Goal: Answer question/provide support

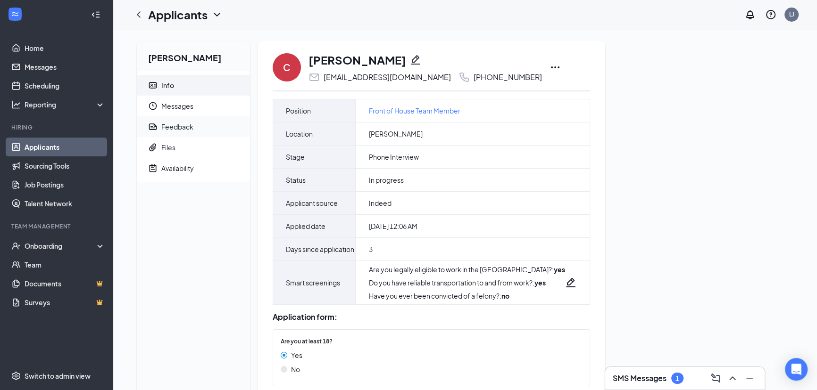
click at [199, 131] on span "Feedback" at bounding box center [201, 126] width 81 height 21
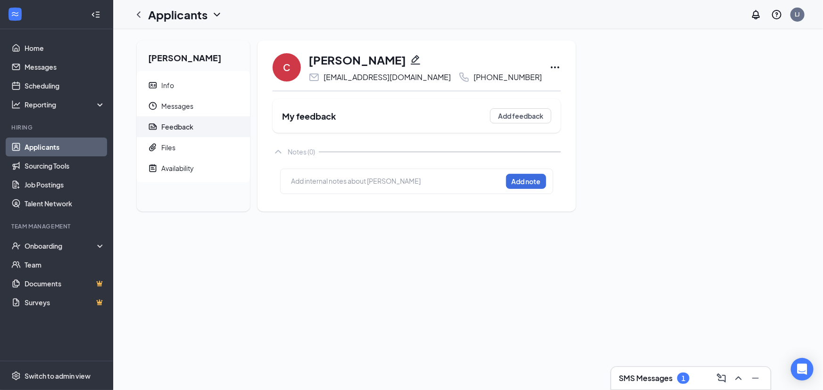
click at [320, 190] on div "Add internal notes about [PERSON_NAME] Add note" at bounding box center [416, 181] width 273 height 25
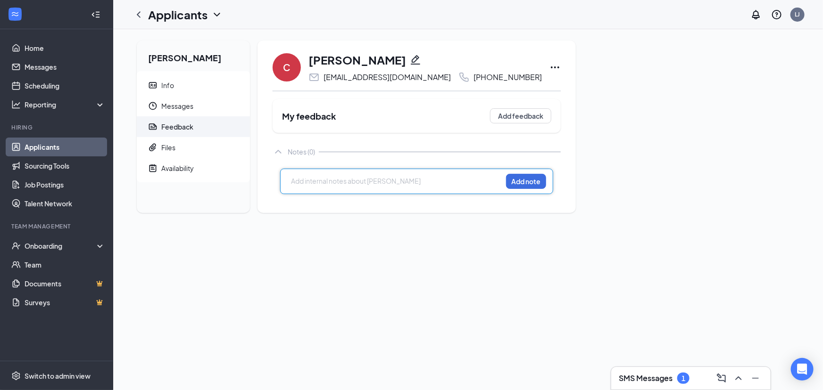
click at [321, 187] on div at bounding box center [396, 182] width 210 height 12
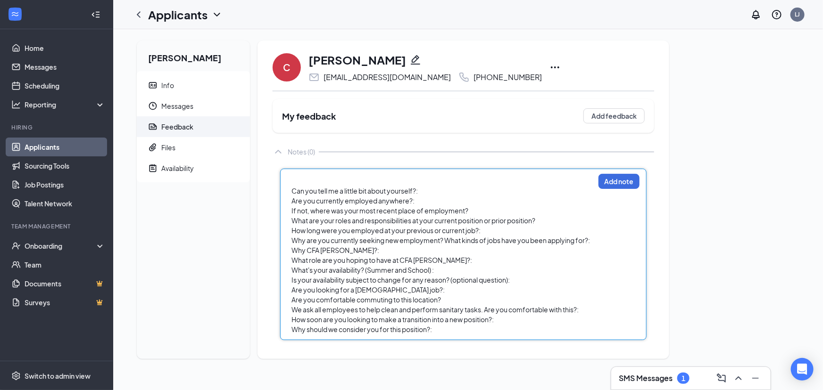
click at [292, 190] on span "Can you tell me a little bit about yourself?:" at bounding box center [354, 191] width 126 height 8
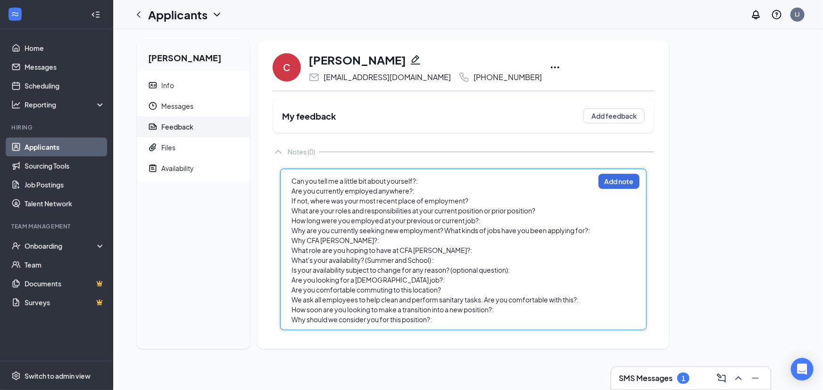
click at [455, 180] on div "Can you tell me a little bit about yourself?:" at bounding box center [442, 181] width 303 height 10
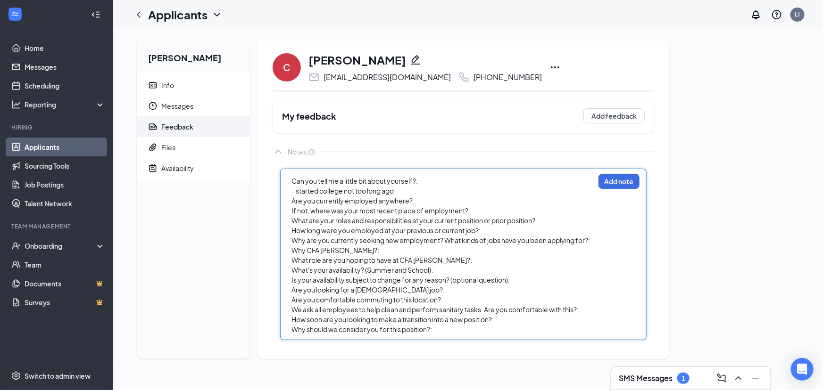
click at [432, 196] on div "Are you currently employed anywhere?:" at bounding box center [442, 201] width 303 height 10
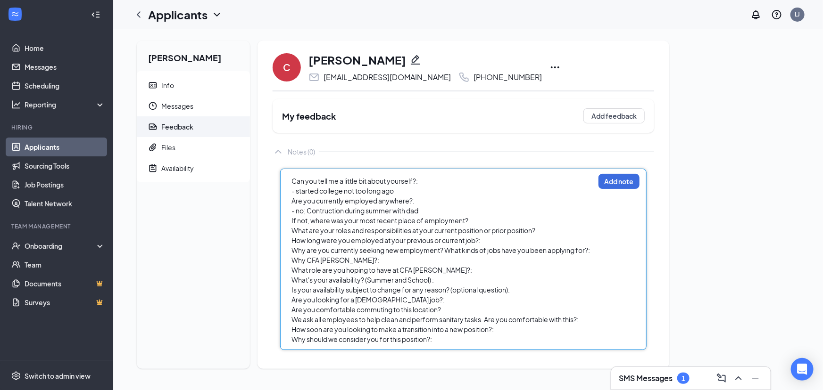
click at [477, 223] on div "If not, where was your most recent place of employment?" at bounding box center [442, 221] width 303 height 10
click at [472, 218] on div "If not, where was your most recent place of employment?" at bounding box center [442, 221] width 303 height 10
click at [305, 212] on span "- no; Contruction during summer with dad" at bounding box center [354, 210] width 127 height 8
drag, startPoint x: 309, startPoint y: 210, endPoint x: 426, endPoint y: 212, distance: 116.9
click at [426, 212] on div "- no; Contruction during summer with dad" at bounding box center [442, 211] width 303 height 10
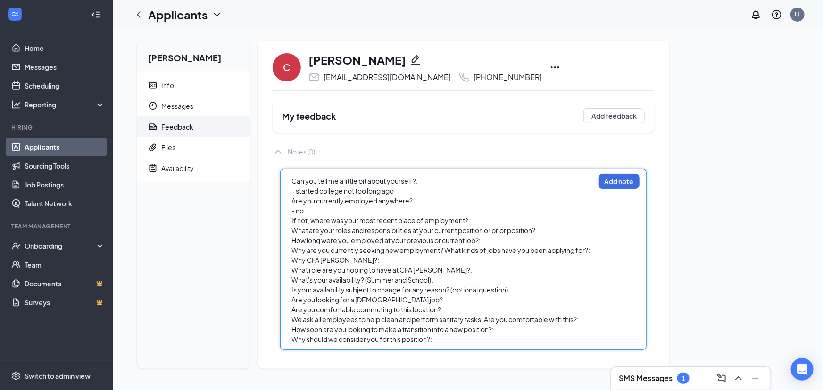
click at [501, 217] on div "If not, where was your most recent place of employment?" at bounding box center [442, 221] width 303 height 10
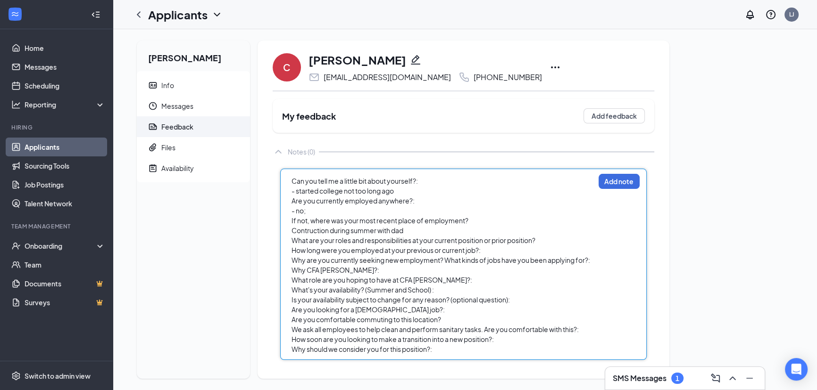
click at [292, 233] on span "Contruction during summer with dad" at bounding box center [347, 230] width 112 height 8
click at [542, 240] on div "What are your roles and responsibilities at your current position or prior posi…" at bounding box center [442, 241] width 303 height 10
click at [518, 252] on div "How long were you employed at your previous or current job?:" at bounding box center [442, 251] width 303 height 10
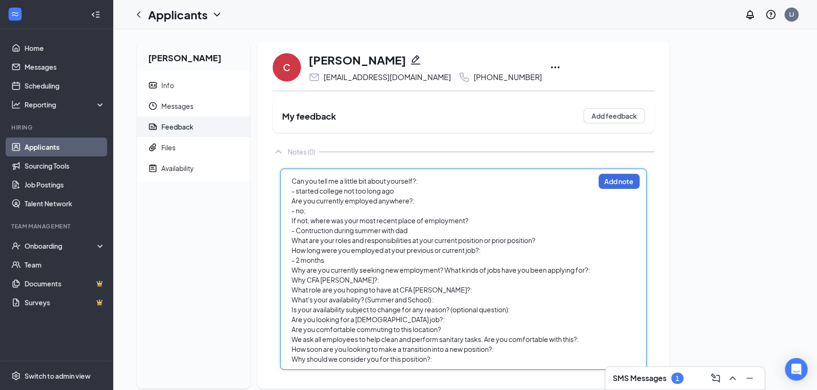
click at [559, 234] on div "- Contruction during summer with dad" at bounding box center [442, 231] width 303 height 10
click at [551, 242] on div "What are your roles and responsibilities at your current position or prior posi…" at bounding box center [442, 241] width 303 height 10
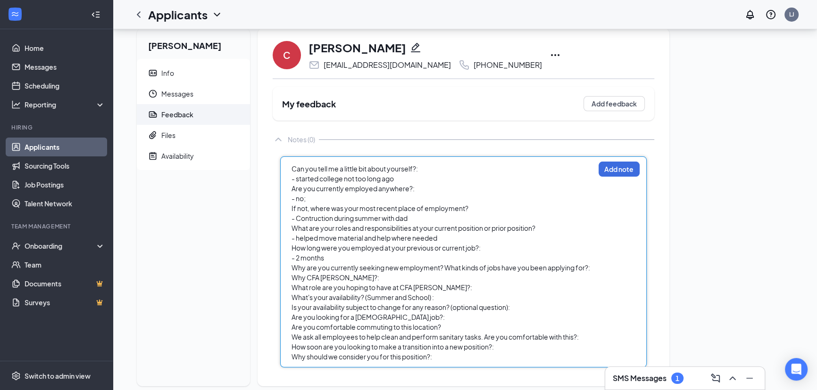
scroll to position [27, 0]
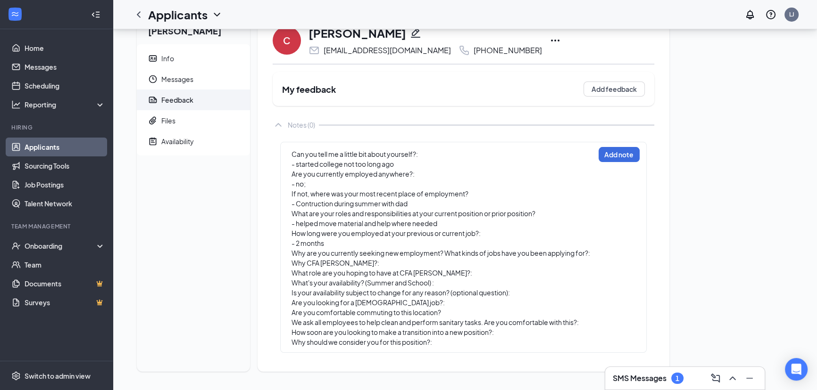
drag, startPoint x: 614, startPoint y: 255, endPoint x: 598, endPoint y: 251, distance: 16.5
click at [610, 253] on div "Can you tell me a little bit about yourself?: - started college not too long ag…" at bounding box center [463, 247] width 366 height 211
click at [598, 250] on div "Can you tell me a little bit about yourself?: - started college not too long ag…" at bounding box center [463, 247] width 366 height 211
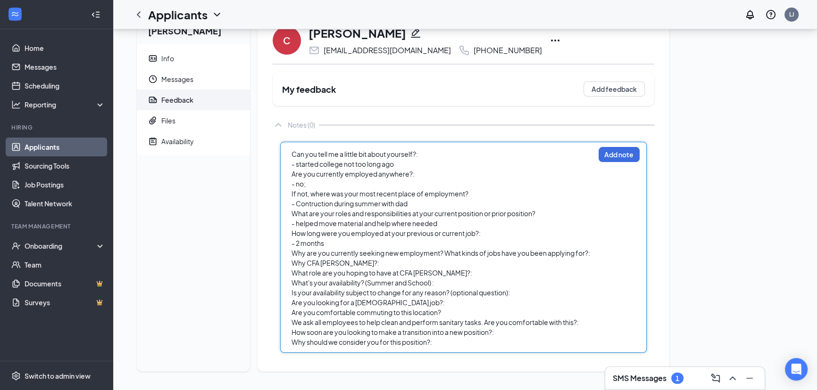
click at [594, 251] on div "Why are you currently seeking new employment? What kinds of jobs have you been …" at bounding box center [442, 253] width 303 height 10
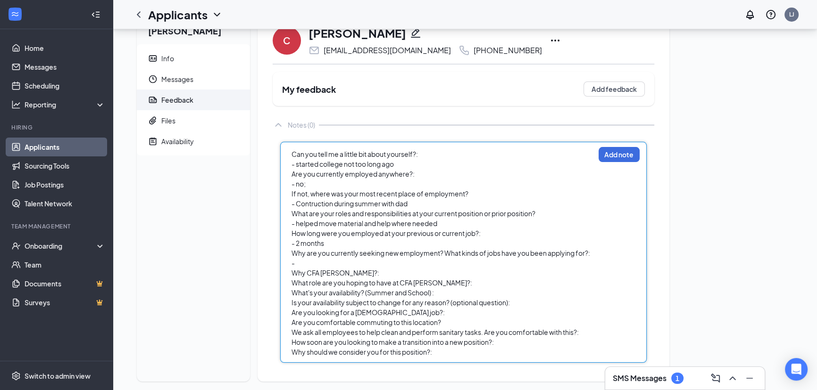
scroll to position [37, 0]
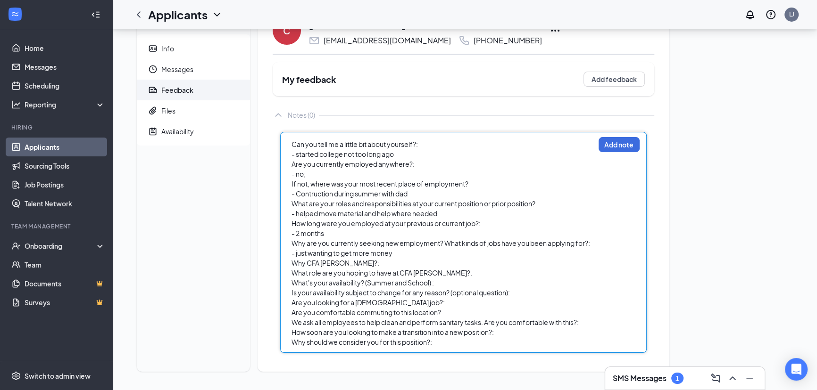
click at [379, 258] on div "Why CFA [PERSON_NAME]?:" at bounding box center [442, 263] width 303 height 10
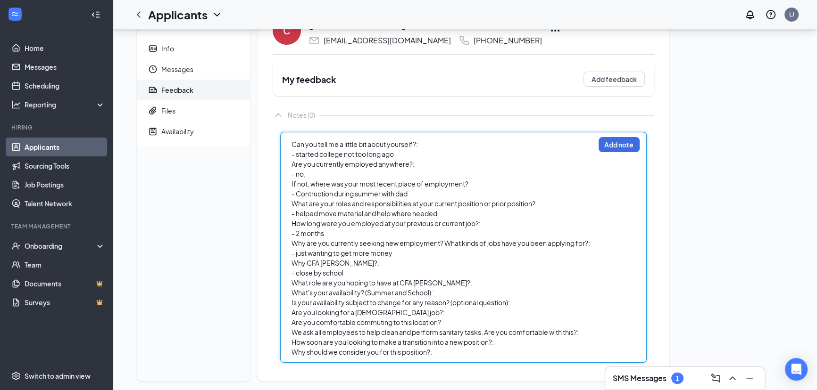
click at [462, 288] on div "What's your availability? (Summer and School) :" at bounding box center [442, 293] width 303 height 10
click at [458, 280] on div "What role are you hoping to have at CFA [PERSON_NAME]?:" at bounding box center [442, 283] width 303 height 10
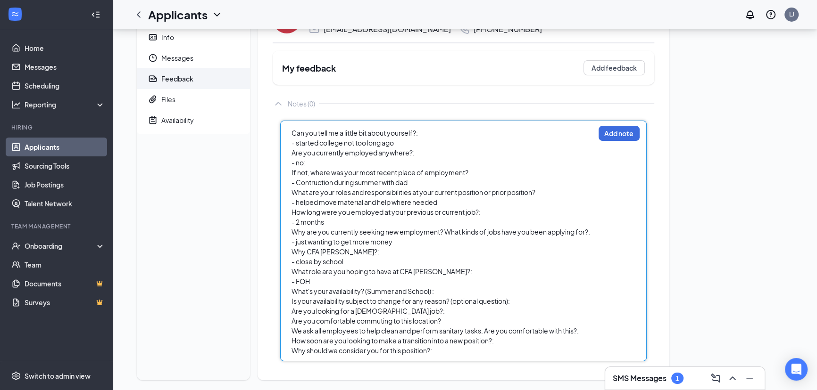
scroll to position [57, 0]
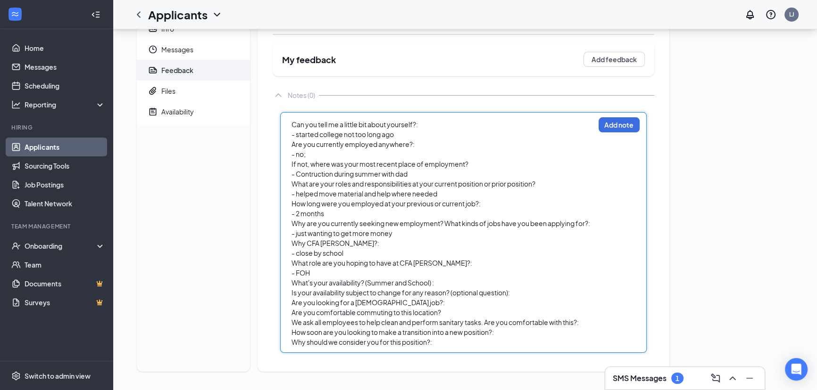
click at [442, 285] on div "What's your availability? (Summer and School) :" at bounding box center [442, 283] width 303 height 10
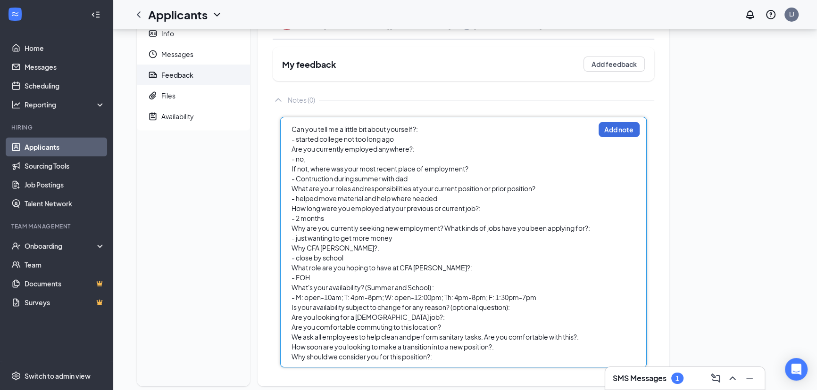
scroll to position [66, 0]
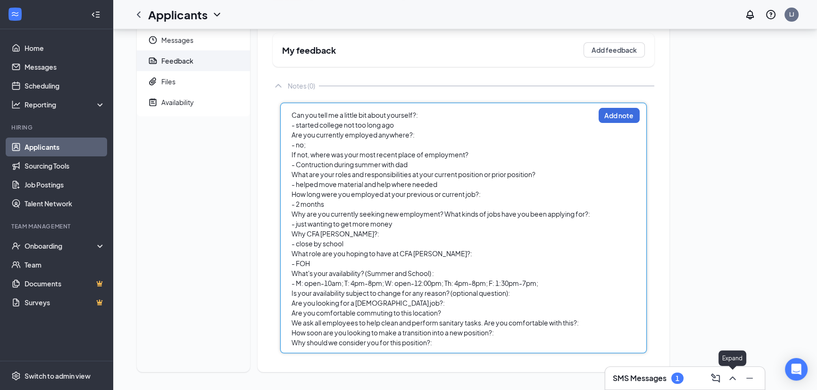
click at [732, 381] on icon "ChevronUp" at bounding box center [731, 378] width 11 height 11
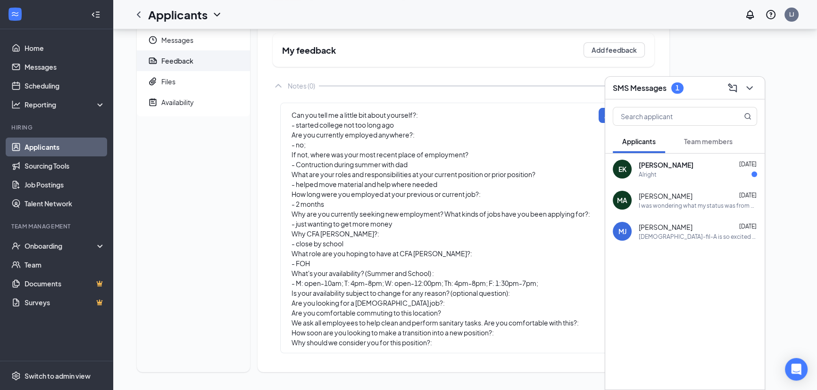
click at [672, 179] on div "[PERSON_NAME] [DATE] Alright" at bounding box center [684, 169] width 159 height 31
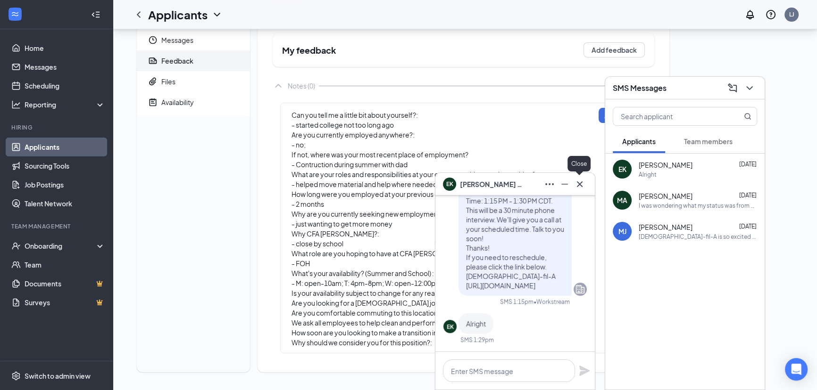
click at [575, 185] on icon "Cross" at bounding box center [579, 184] width 11 height 11
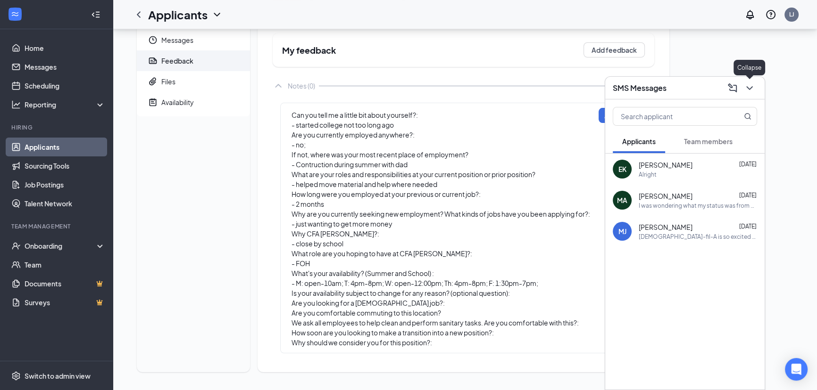
click at [751, 88] on icon "ChevronDown" at bounding box center [749, 88] width 6 height 4
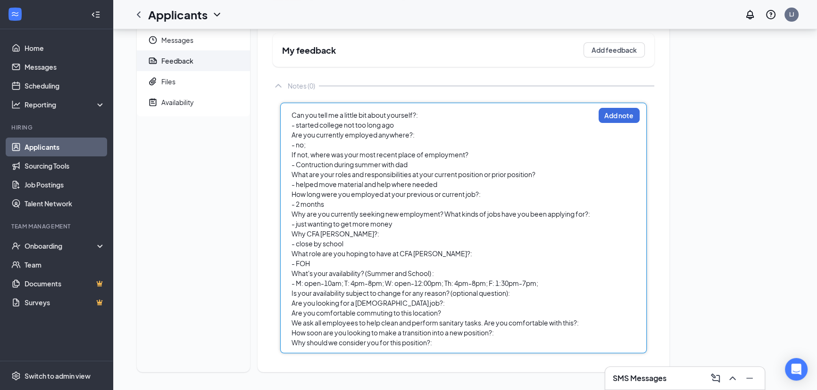
click at [579, 283] on div "- M: open-10am; T: 4pm-8pm; W: open-12:00pm; Th: 4pm-8pm; F: 1:30pm-7pm;" at bounding box center [442, 284] width 303 height 10
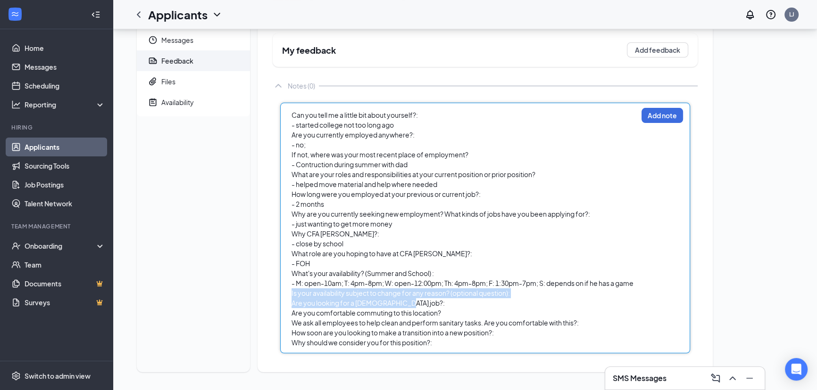
drag, startPoint x: 291, startPoint y: 292, endPoint x: 478, endPoint y: 305, distance: 187.6
click at [478, 305] on div "Can you tell me a little bit about yourself?: - started college not too long ag…" at bounding box center [464, 229] width 346 height 238
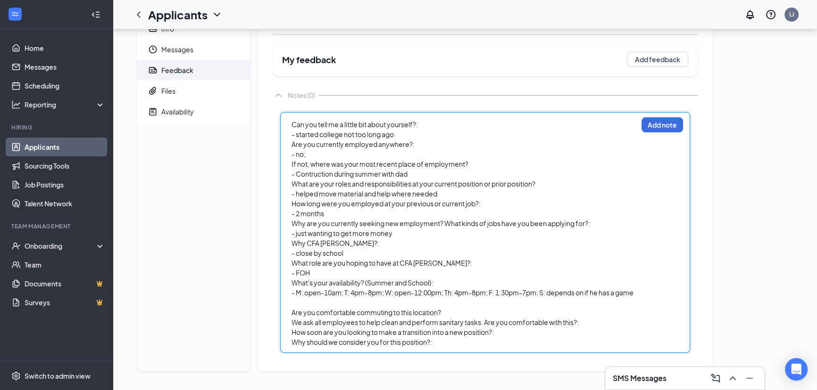
scroll to position [47, 0]
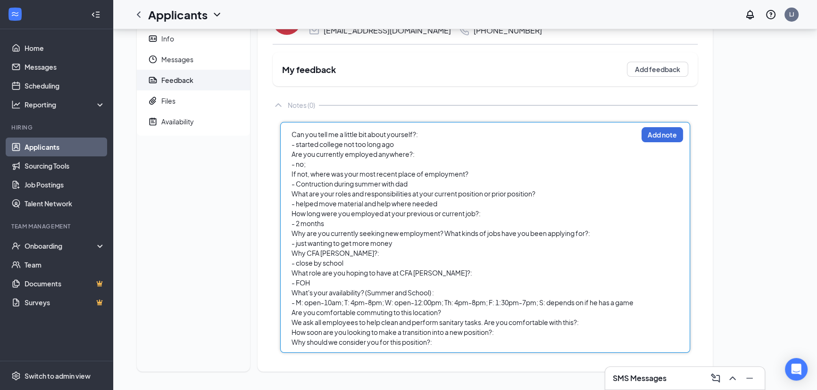
click at [469, 309] on div "Are you comfortable commuting to this location?" at bounding box center [464, 313] width 346 height 10
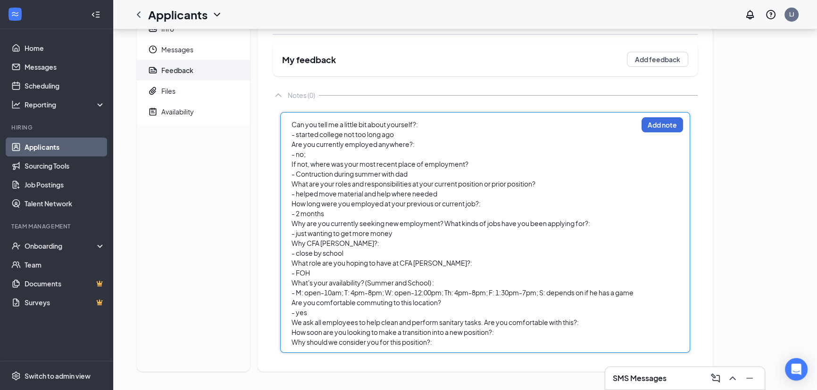
click at [603, 326] on div "We ask all employees to help clean and perform sanitary tasks. Are you comforta…" at bounding box center [464, 323] width 346 height 10
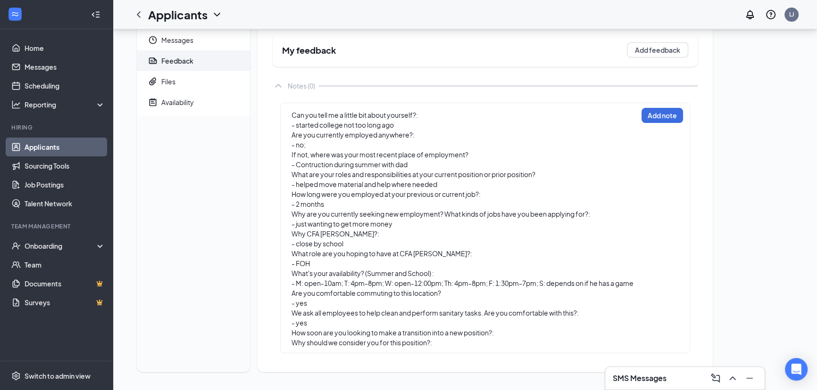
click at [289, 336] on div "Can you tell me a little bit about yourself?: - started college not too long ag…" at bounding box center [485, 228] width 410 height 251
click at [291, 331] on div "Can you tell me a little bit about yourself?: - started college not too long ag…" at bounding box center [464, 229] width 346 height 239
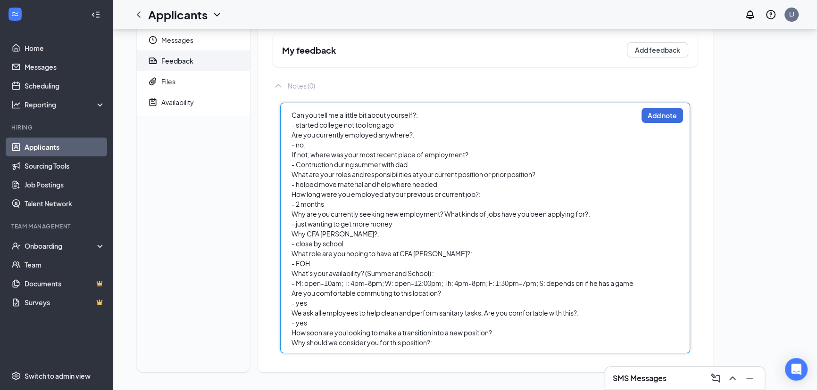
drag, startPoint x: 291, startPoint y: 331, endPoint x: 518, endPoint y: 331, distance: 226.3
click at [527, 330] on div "How soon are you looking to make a transition into a new position?:" at bounding box center [464, 333] width 346 height 10
drag, startPoint x: 516, startPoint y: 331, endPoint x: 286, endPoint y: 334, distance: 230.5
click at [286, 334] on div "Can you tell me a little bit about yourself?: - started college not too long ag…" at bounding box center [485, 228] width 410 height 251
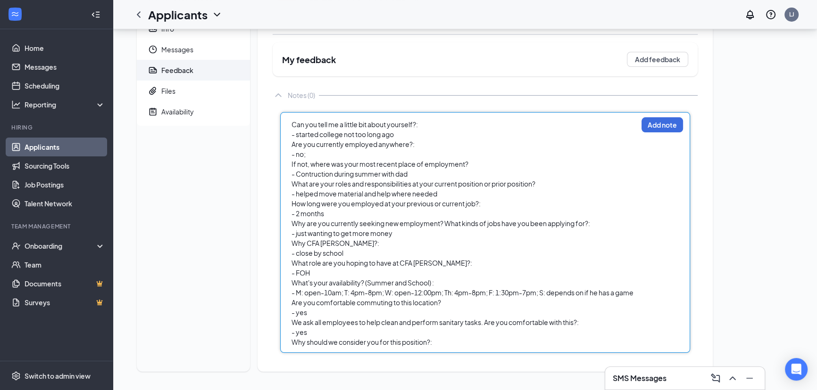
click at [445, 343] on div "Why should we consider you for this position?:" at bounding box center [464, 343] width 346 height 10
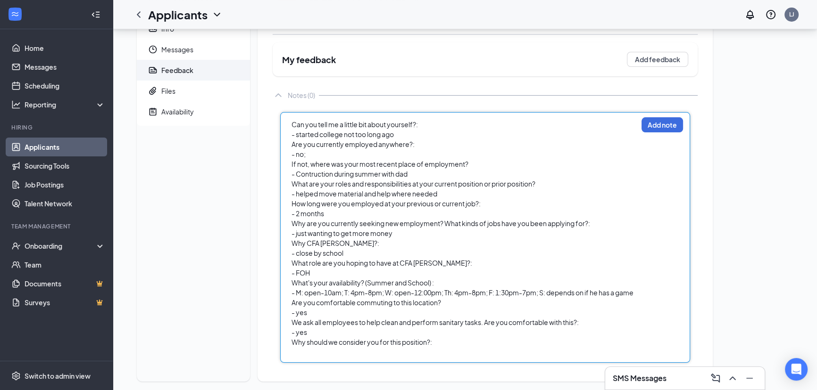
scroll to position [66, 0]
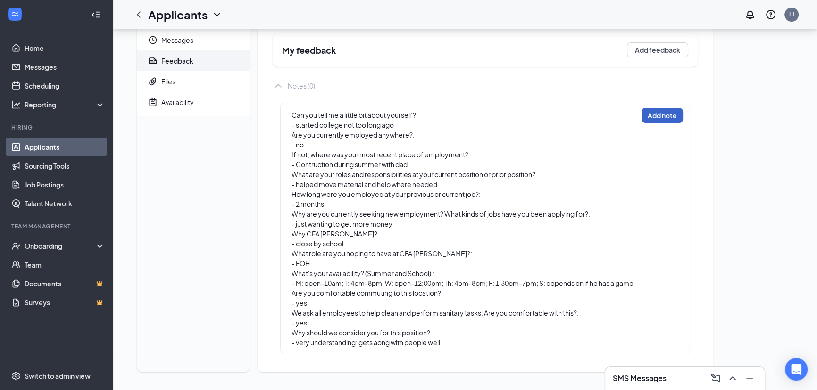
click at [666, 115] on button "Add note" at bounding box center [661, 115] width 41 height 15
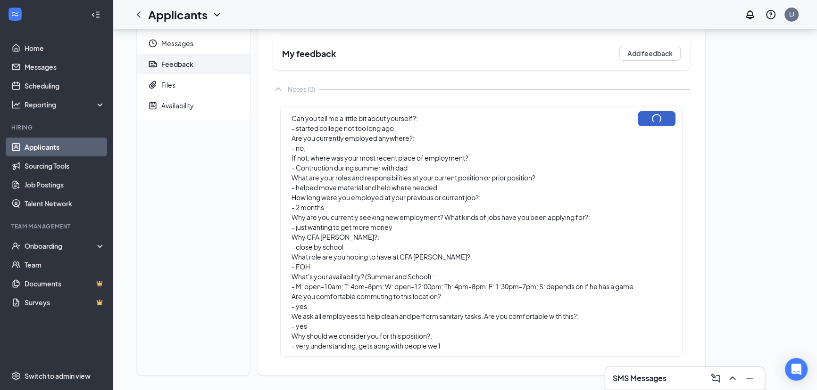
scroll to position [0, 0]
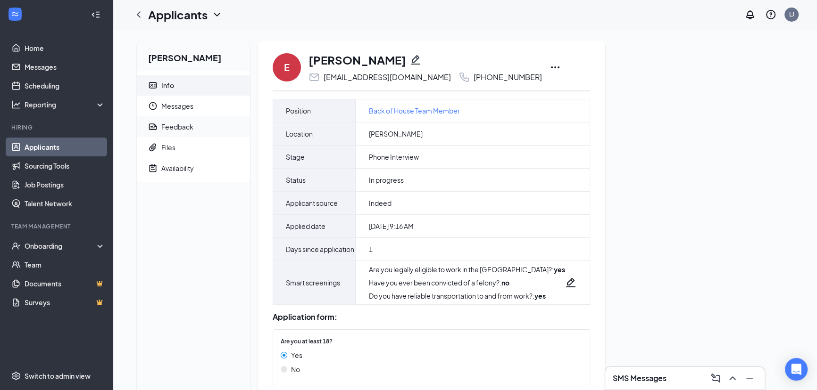
click at [210, 130] on span "Feedback" at bounding box center [201, 126] width 81 height 21
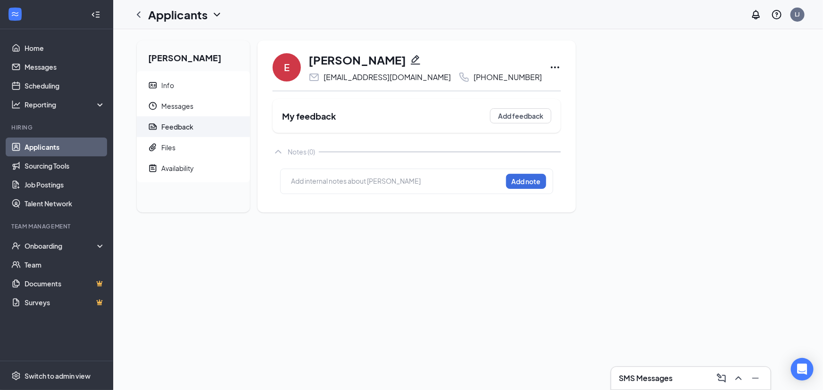
click at [388, 181] on div at bounding box center [396, 181] width 210 height 10
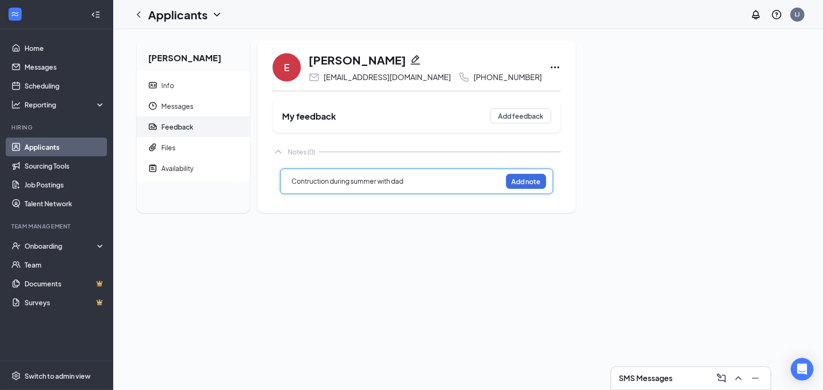
click at [424, 180] on div "Contruction during summer with dad" at bounding box center [396, 181] width 210 height 10
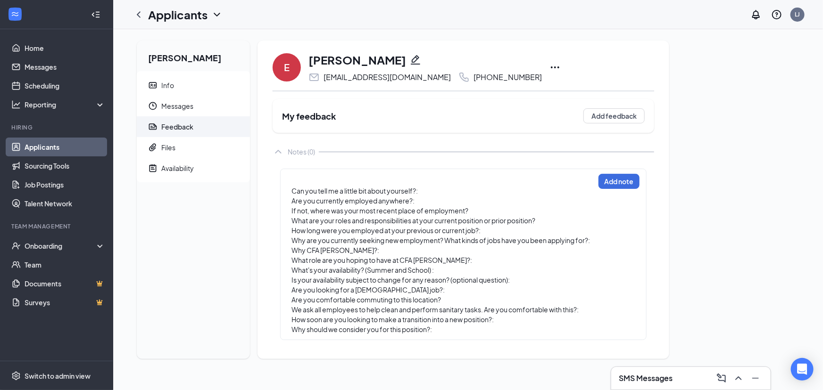
click at [292, 196] on div "Are you currently employed anywhere?:" at bounding box center [442, 201] width 303 height 10
click at [289, 191] on div "Can you tell me a little bit about yourself?: Are you currently employed anywhe…" at bounding box center [463, 255] width 366 height 172
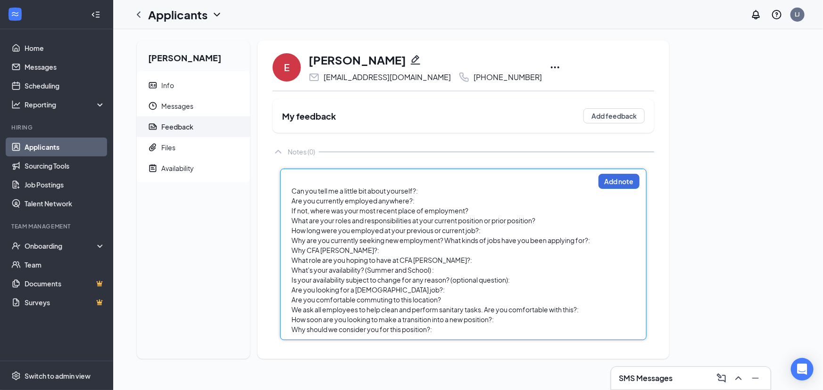
click at [292, 189] on span "Can you tell me a little bit about yourself?:" at bounding box center [354, 191] width 126 height 8
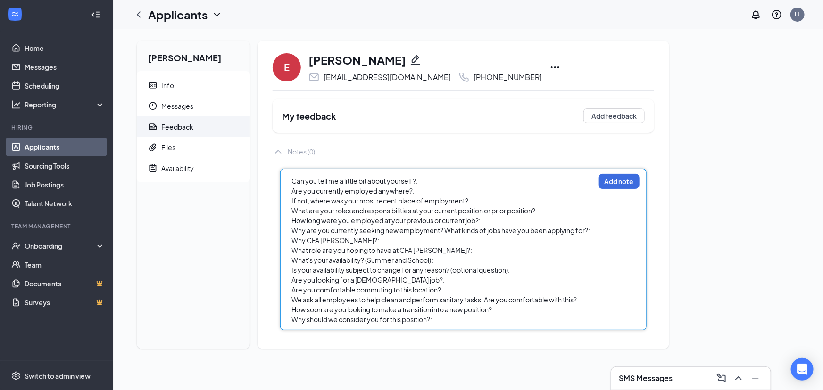
click at [427, 181] on div "Can you tell me a little bit about yourself?:" at bounding box center [442, 181] width 303 height 10
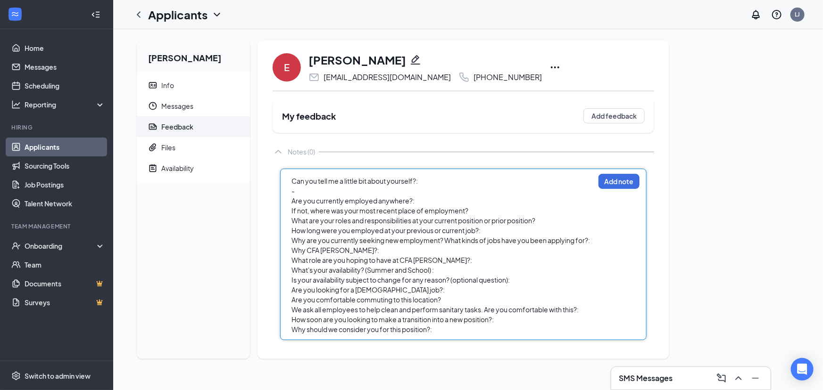
click at [423, 195] on div "-" at bounding box center [442, 191] width 303 height 10
click at [419, 200] on div "Are you currently employed anywhere?:" at bounding box center [442, 201] width 303 height 10
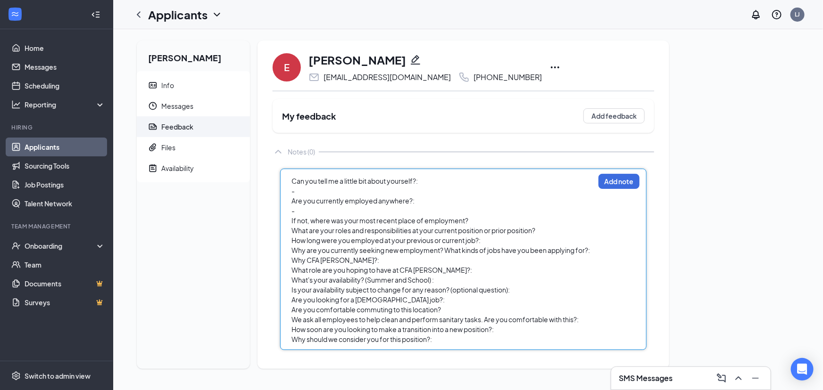
click at [355, 191] on div "-" at bounding box center [442, 191] width 303 height 10
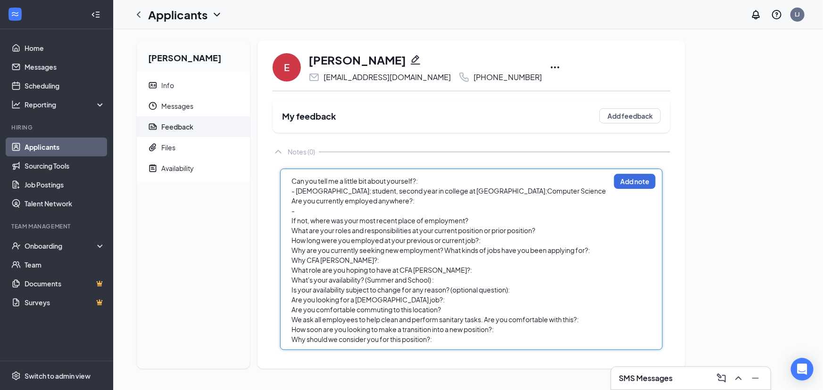
click at [331, 209] on div "-" at bounding box center [450, 211] width 318 height 10
click at [472, 223] on div "If not, where was your most recent place of employment?" at bounding box center [450, 221] width 318 height 10
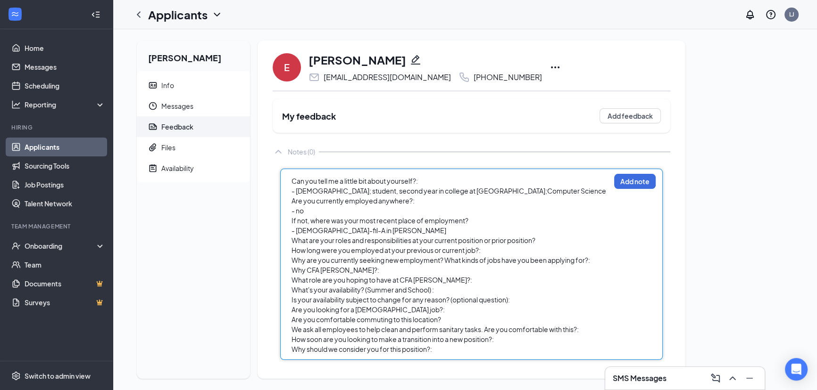
click at [336, 231] on span "- Chick-fil-A in Rowlett" at bounding box center [368, 230] width 155 height 8
click at [399, 233] on div "- Chick-fil-A in Rowlett" at bounding box center [450, 231] width 318 height 10
click at [554, 244] on div "What are your roles and responsibilities at your current position or prior posi…" at bounding box center [450, 241] width 318 height 10
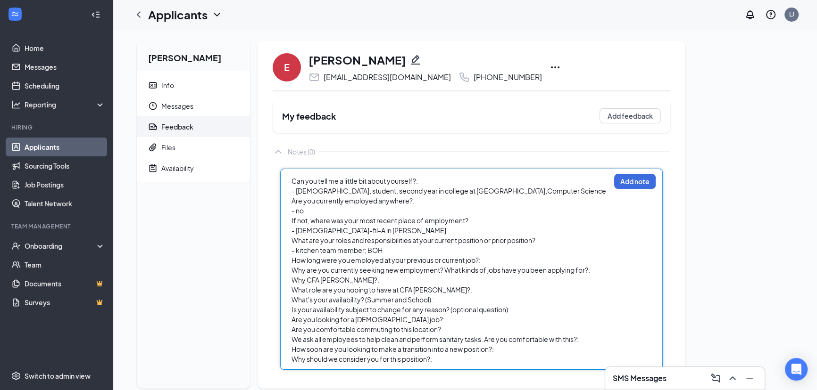
click at [496, 262] on div "How long were you employed at your previous or current job?:" at bounding box center [450, 261] width 318 height 10
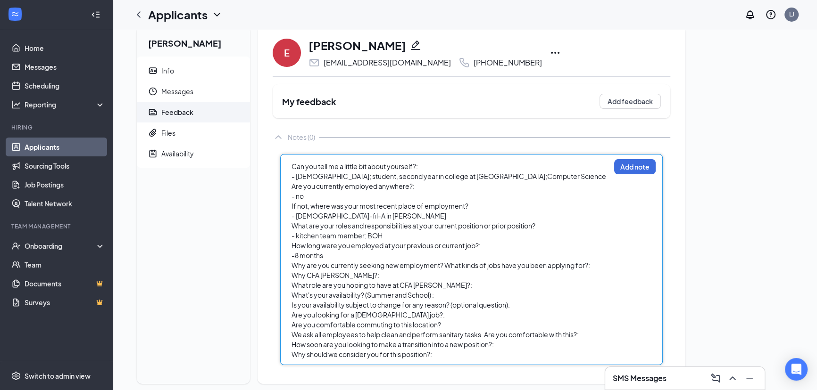
scroll to position [27, 0]
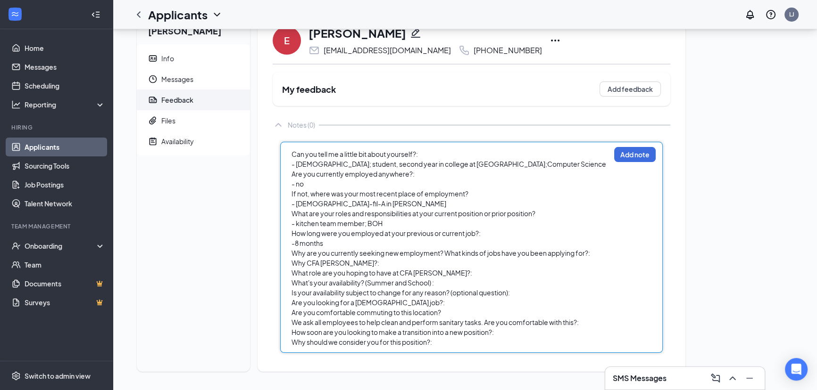
click at [596, 253] on div "Can you tell me a little bit about yourself?: - 19 yo; student, second year in …" at bounding box center [471, 247] width 382 height 211
click at [590, 254] on div "Why are you currently seeking new employment? What kinds of jobs have you been …" at bounding box center [450, 253] width 318 height 10
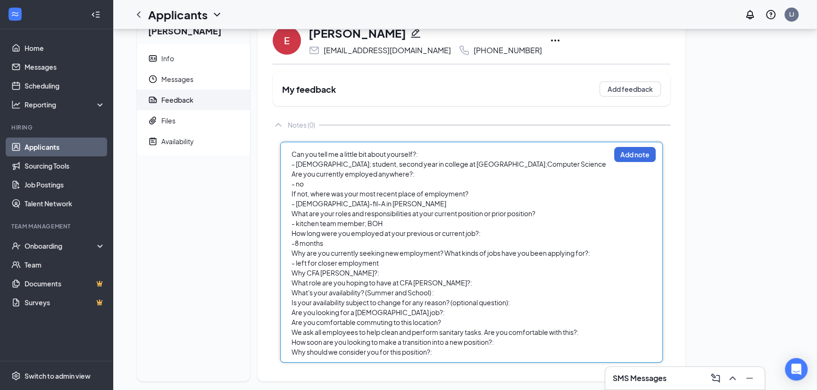
click at [357, 276] on div "Why CFA [PERSON_NAME]?:" at bounding box center [450, 273] width 318 height 10
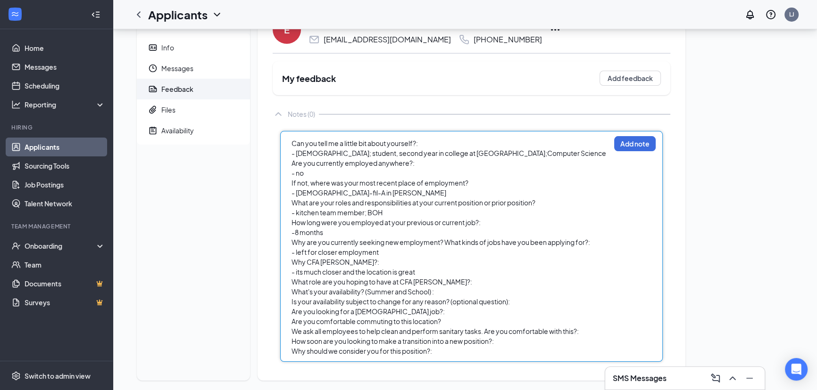
scroll to position [47, 0]
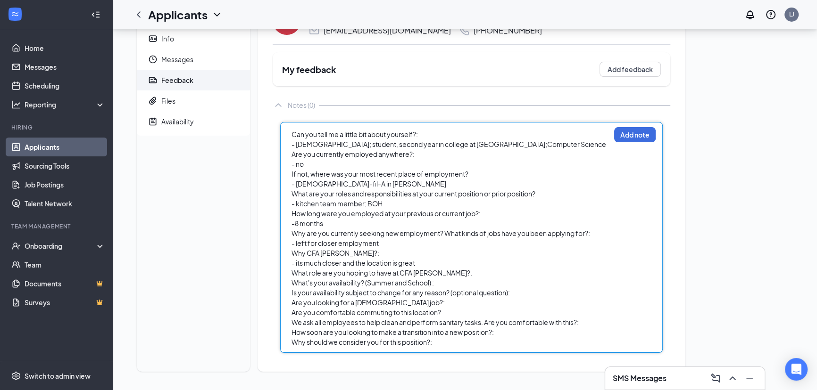
click at [453, 275] on div "What role are you hoping to have at CFA [PERSON_NAME]?:" at bounding box center [450, 273] width 318 height 10
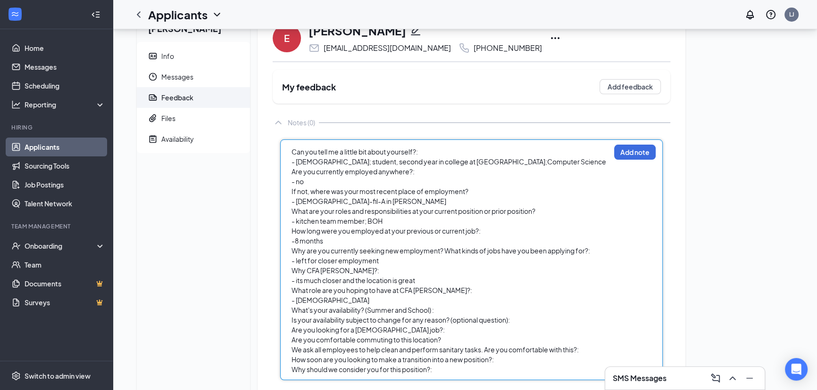
scroll to position [57, 0]
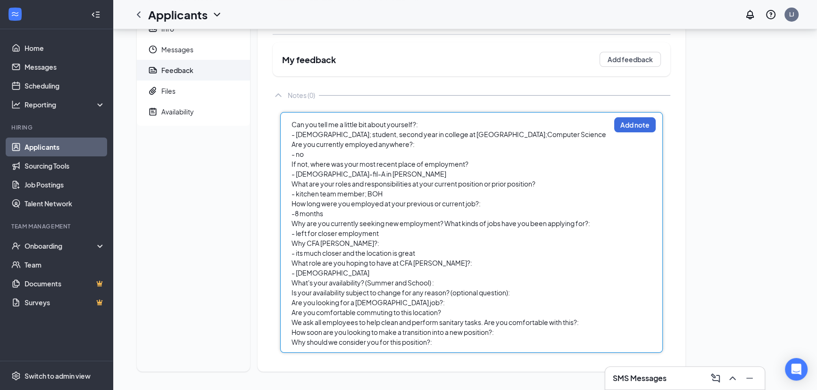
click at [454, 285] on div "What's your availability? (Summer and School) :" at bounding box center [450, 283] width 318 height 10
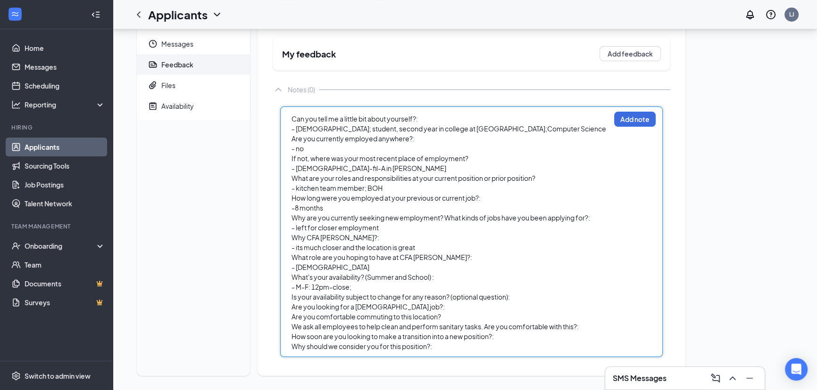
scroll to position [66, 0]
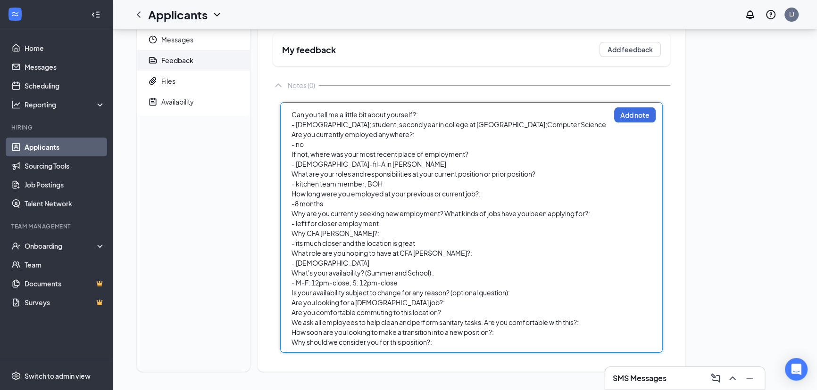
click at [535, 293] on div "Is your availability subject to change for any reason? (optional question):" at bounding box center [450, 293] width 318 height 10
click at [419, 283] on div "- M-F: 12pm-close; S: 12pm-close" at bounding box center [450, 283] width 318 height 10
click at [374, 281] on span "- M-F: 12pm-close; S: 12pm-close" at bounding box center [344, 283] width 106 height 8
click at [368, 283] on span "- M-F: 12pm-close; S: 12pm-close" at bounding box center [344, 283] width 106 height 8
click at [517, 295] on div "Is your availability subject to change for any reason? (optional question):" at bounding box center [450, 293] width 318 height 10
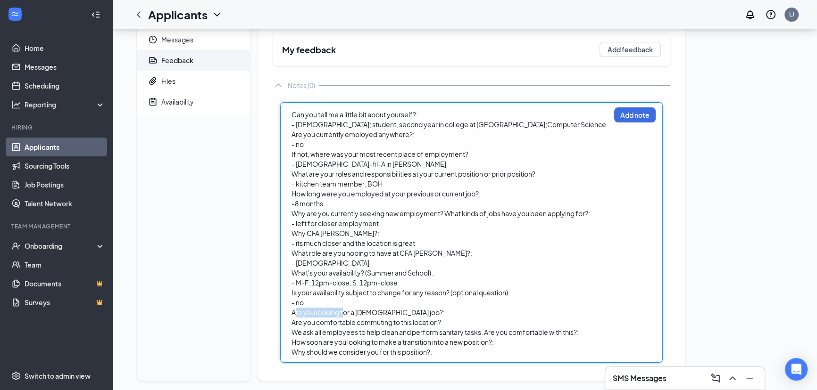
drag, startPoint x: 293, startPoint y: 311, endPoint x: 341, endPoint y: 311, distance: 48.1
click at [341, 311] on span "Are you looking for a [DEMOGRAPHIC_DATA] job?:" at bounding box center [367, 312] width 153 height 8
click at [421, 311] on div "Are you looking for a [DEMOGRAPHIC_DATA] job?:" at bounding box center [450, 313] width 318 height 10
drag, startPoint x: 419, startPoint y: 312, endPoint x: 282, endPoint y: 313, distance: 137.2
click at [282, 313] on div "Can you tell me a little bit about yourself?: - 19 yo; student, second year in …" at bounding box center [471, 232] width 382 height 261
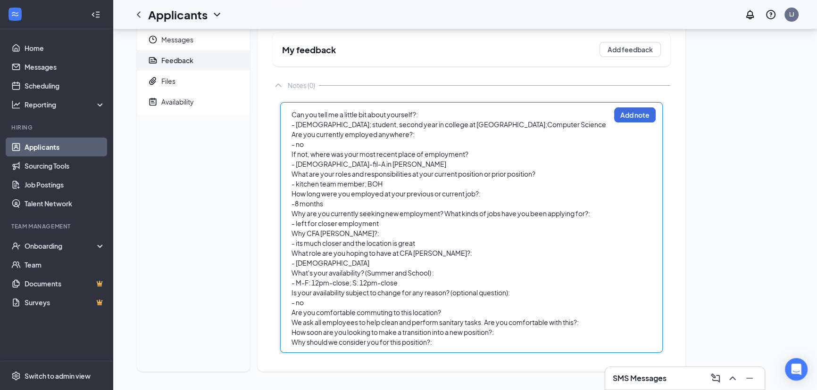
click at [472, 314] on div "Are you comfortable commuting to this location?" at bounding box center [450, 313] width 318 height 10
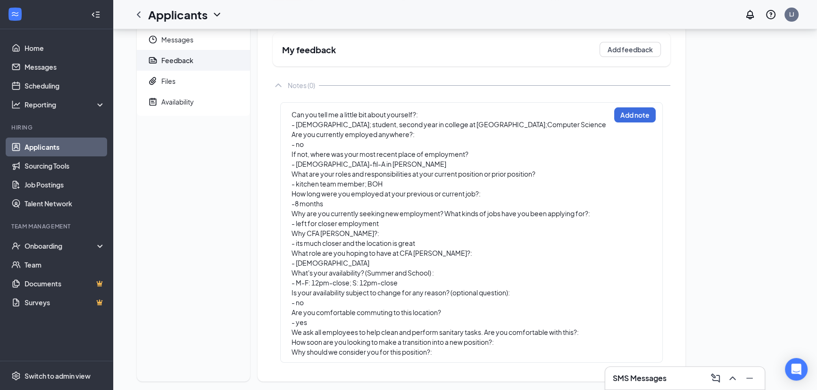
click at [605, 335] on div "Can you tell me a little bit about yourself?: - 19 yo; student, second year in …" at bounding box center [471, 232] width 382 height 261
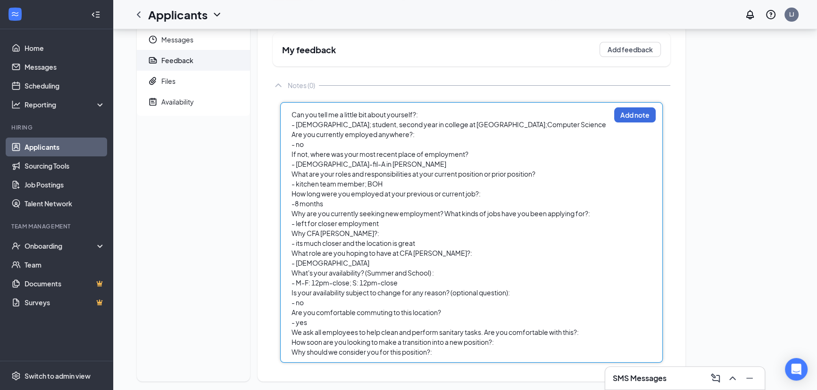
click at [591, 332] on div "We ask all employees to help clean and perform sanitary tasks. Are you comforta…" at bounding box center [450, 333] width 318 height 10
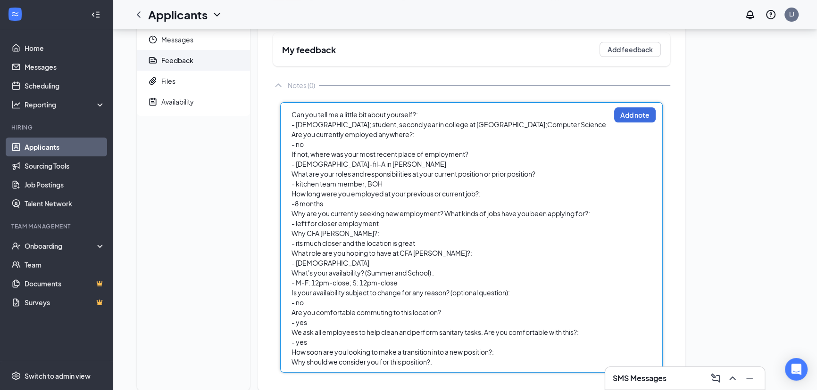
click at [521, 351] on div "How soon are you looking to make a transition into a new position?:" at bounding box center [450, 352] width 318 height 10
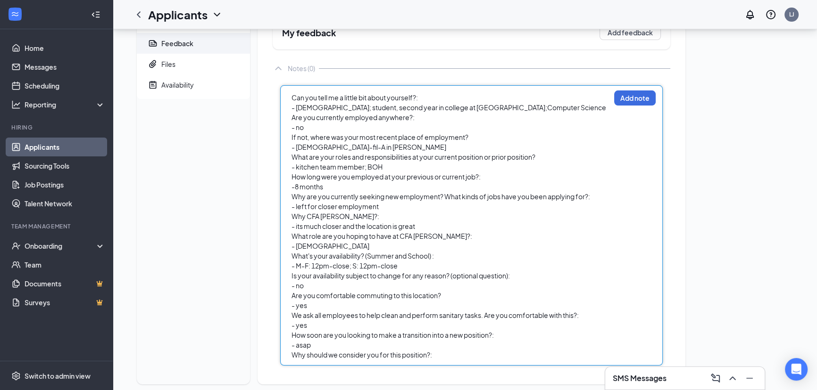
scroll to position [96, 0]
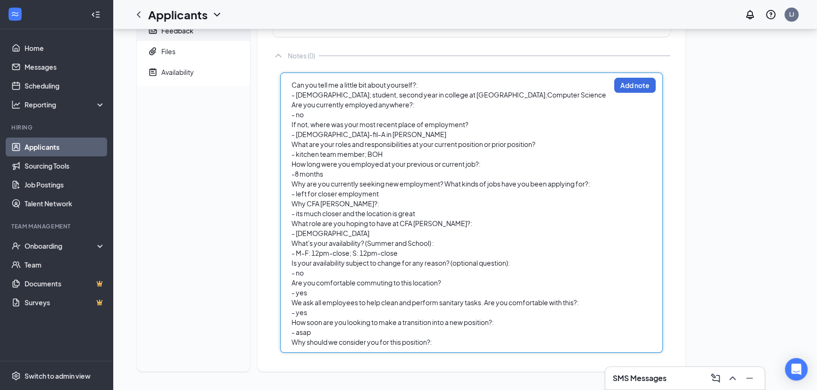
click at [391, 336] on div "- asap" at bounding box center [450, 333] width 318 height 10
click at [457, 349] on div "Can you tell me a little bit about yourself?: - 19 yo; student, second year in …" at bounding box center [471, 213] width 382 height 280
click at [445, 342] on div "Why should we consider you for this position?:" at bounding box center [450, 343] width 318 height 10
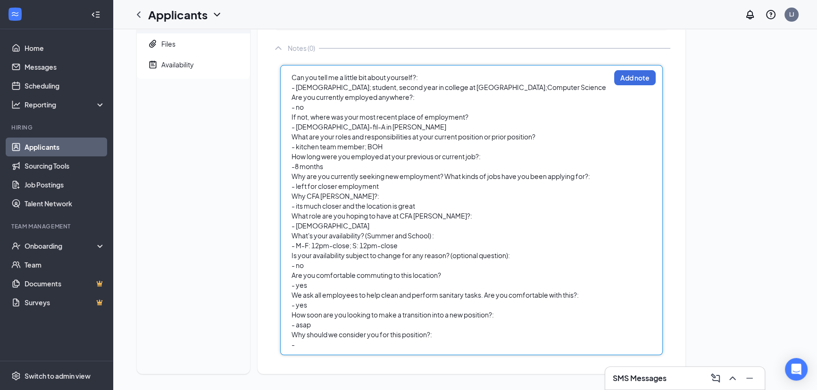
scroll to position [106, 0]
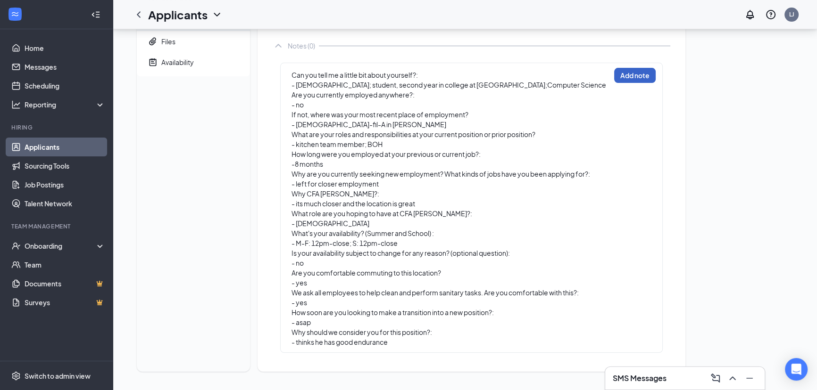
click at [614, 77] on button "Add note" at bounding box center [634, 75] width 41 height 15
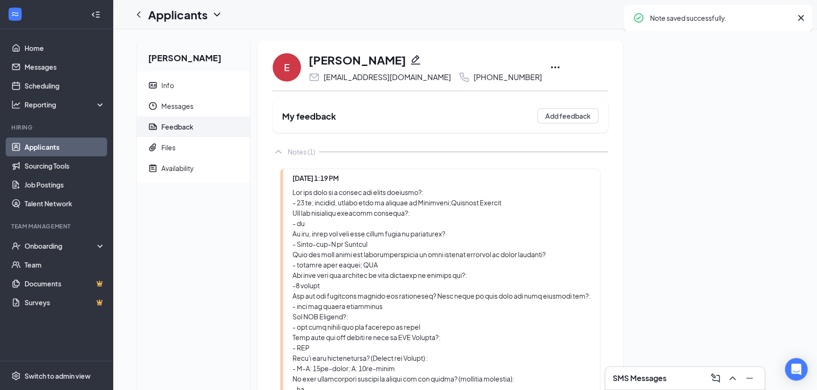
scroll to position [0, 0]
